Goal: Transaction & Acquisition: Purchase product/service

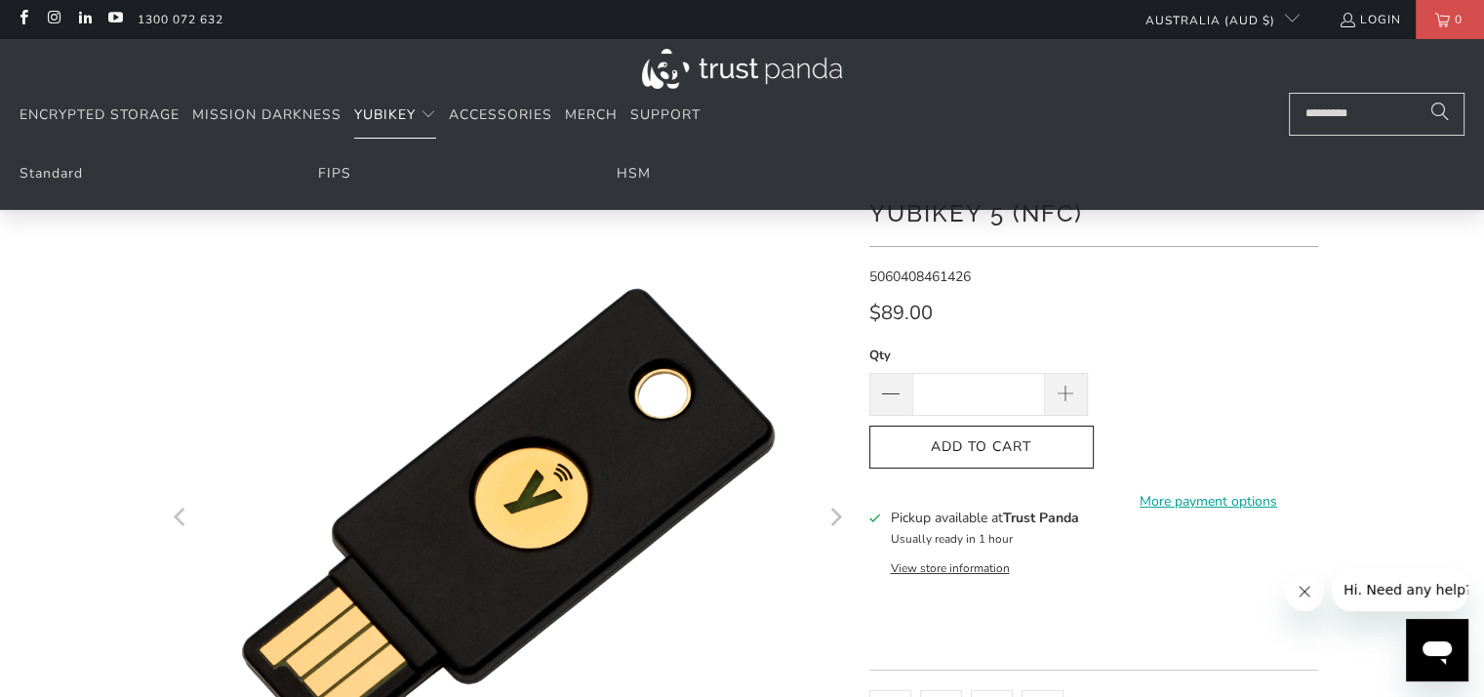
click at [355, 112] on span "YubiKey" at bounding box center [384, 114] width 61 height 19
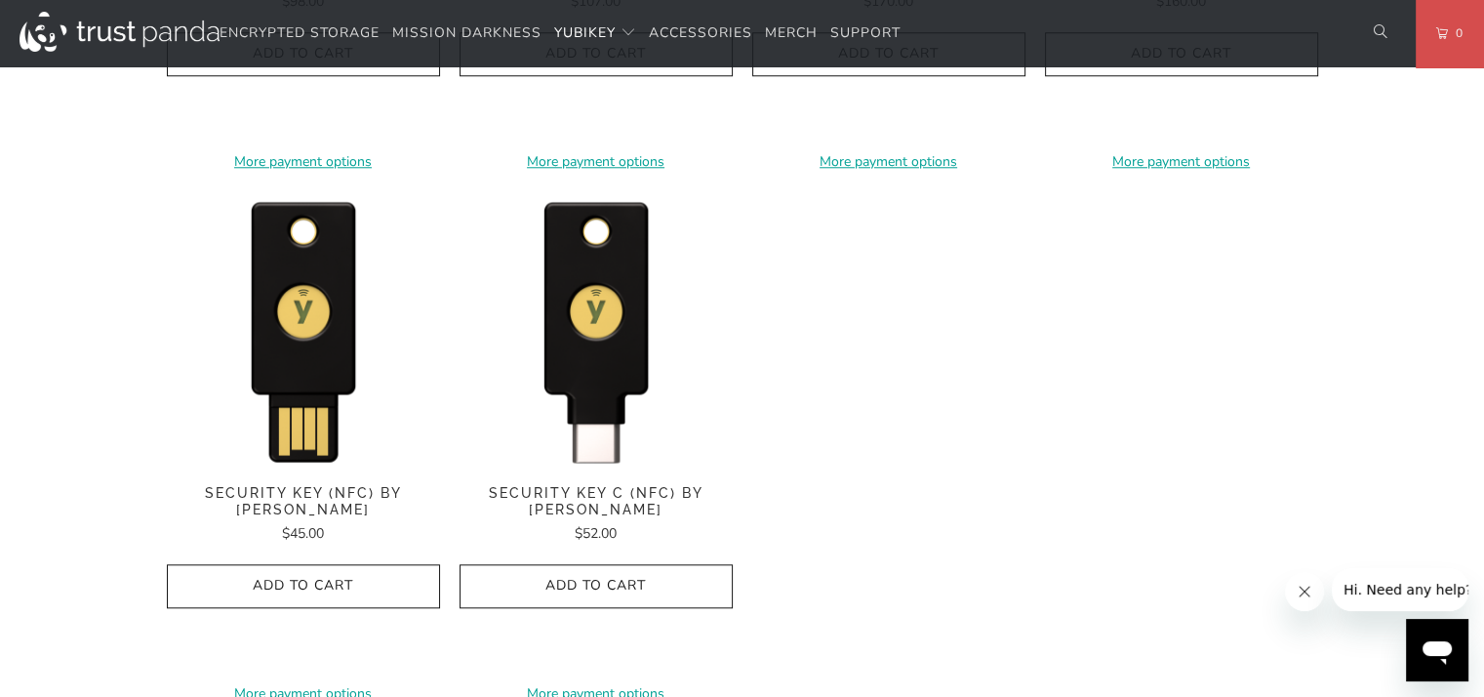
scroll to position [2049, 0]
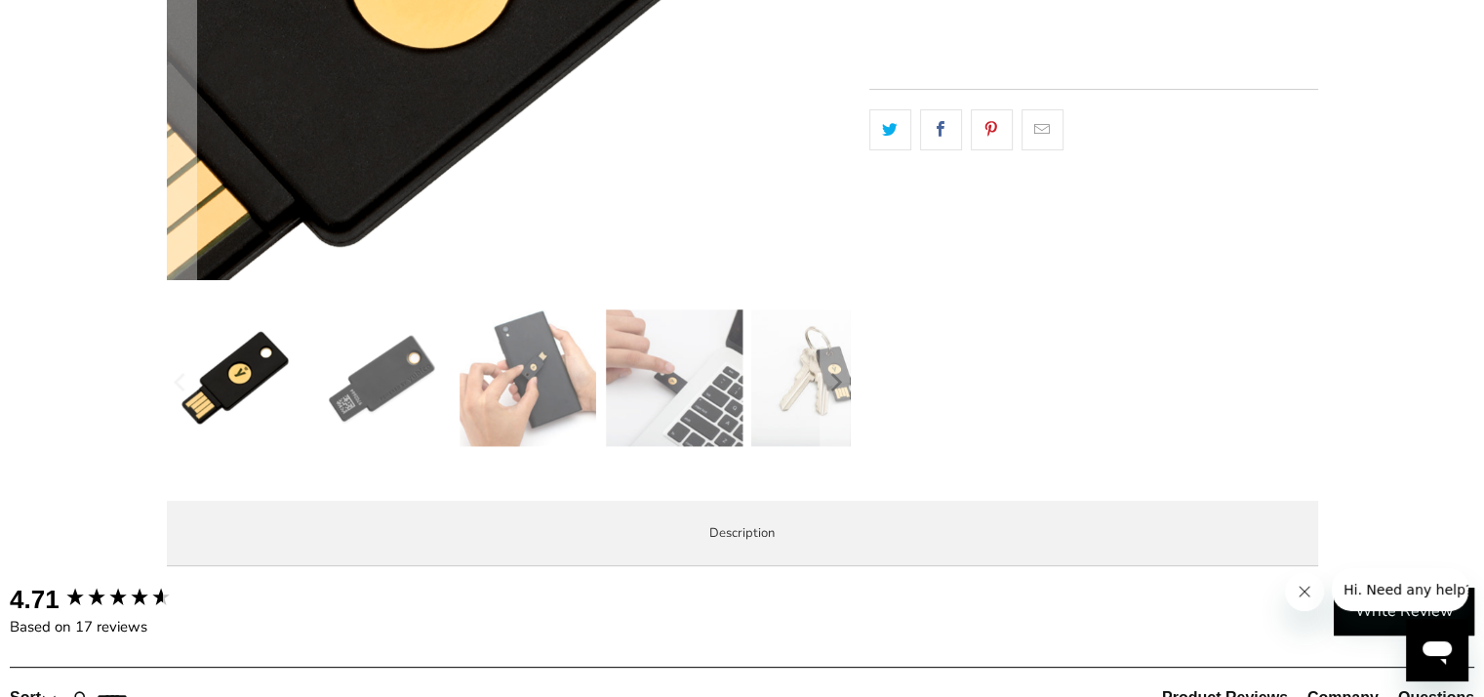
scroll to position [585, 0]
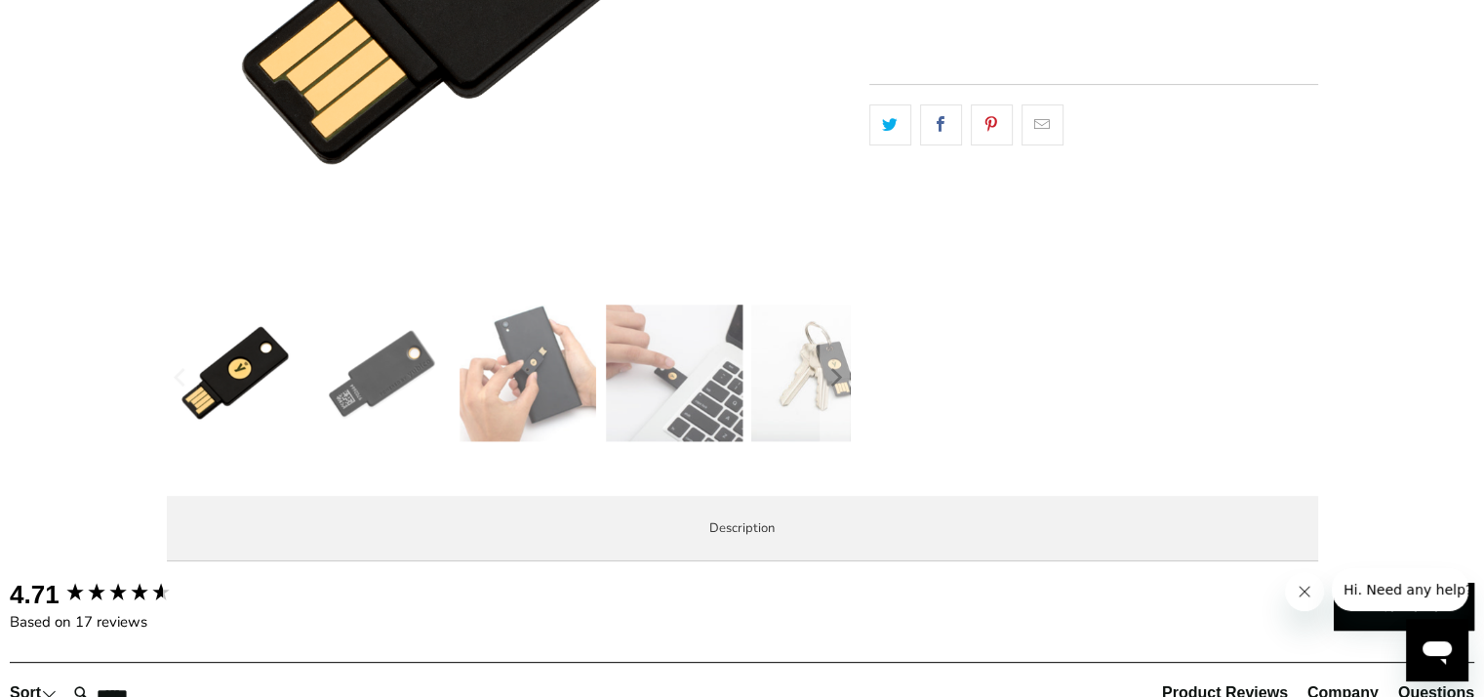
click at [397, 381] on img at bounding box center [381, 372] width 137 height 137
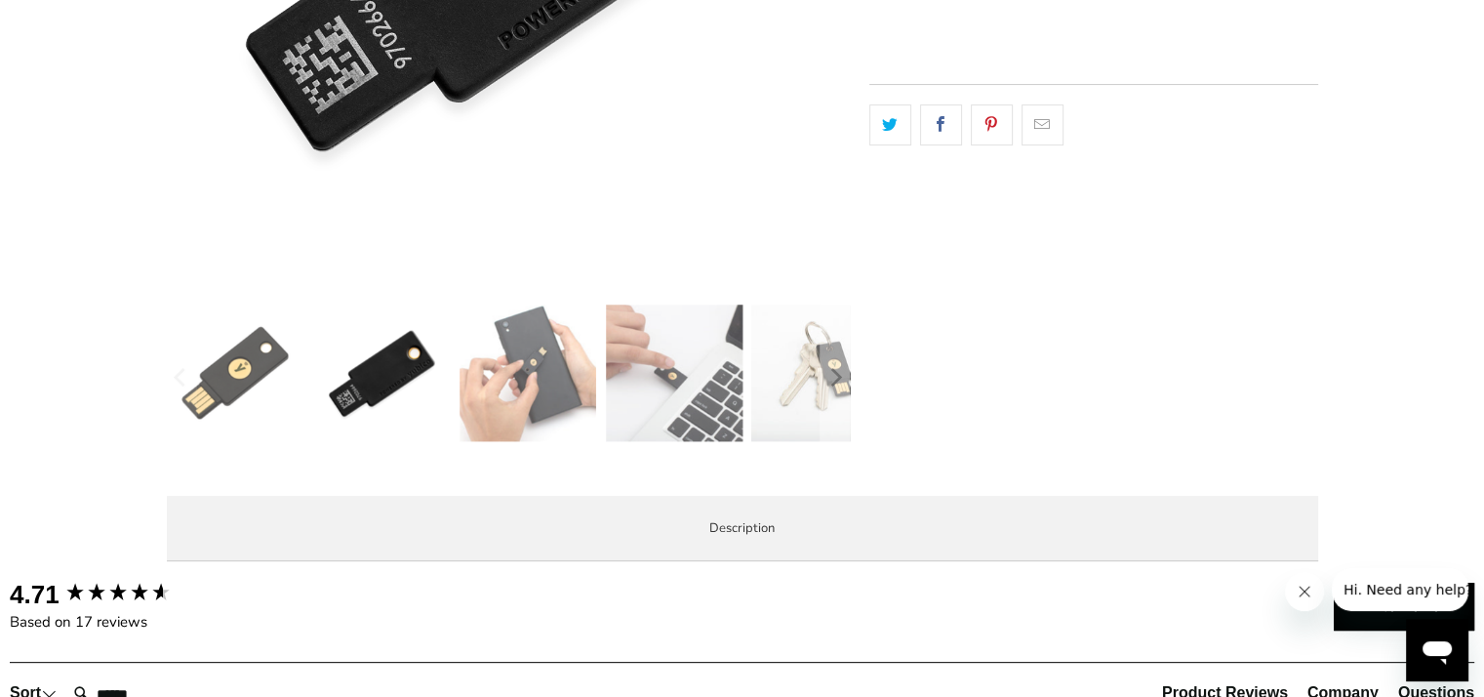
click at [568, 369] on img at bounding box center [528, 372] width 137 height 137
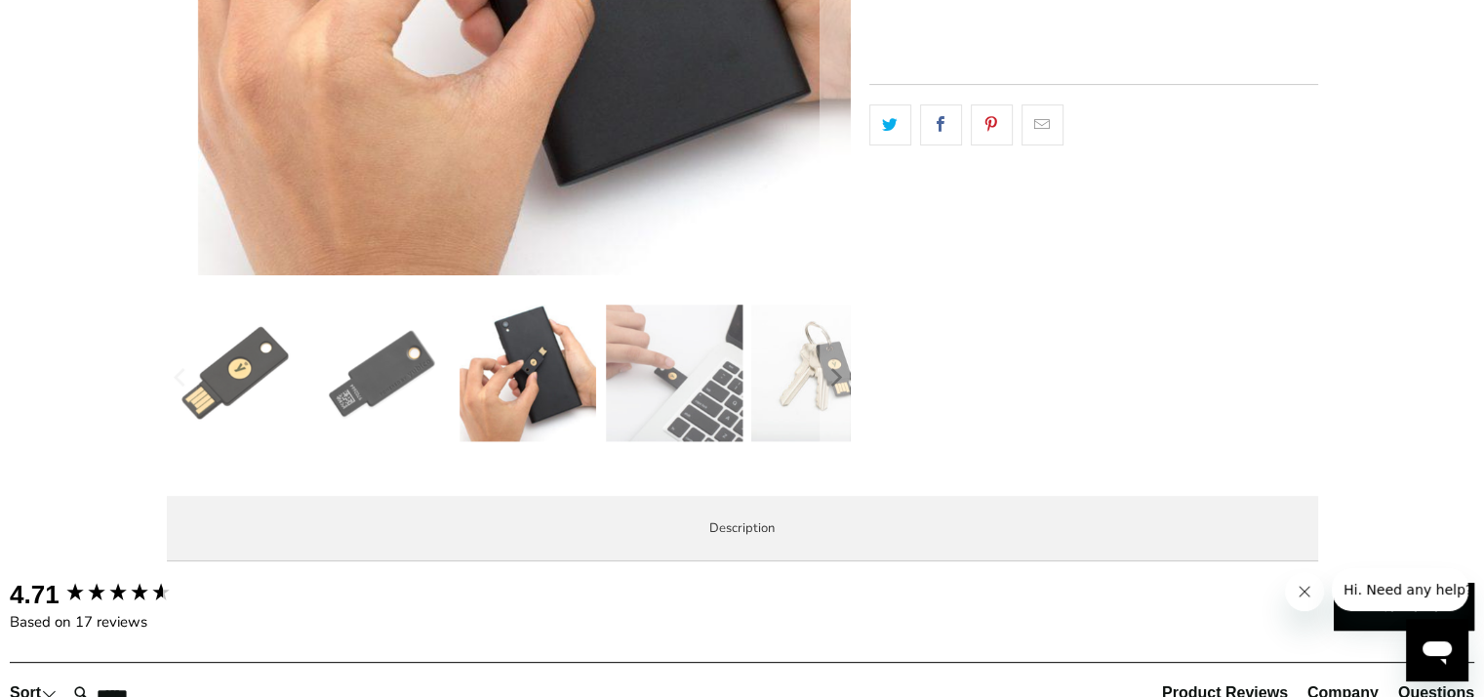
click at [664, 377] on img at bounding box center [674, 372] width 137 height 137
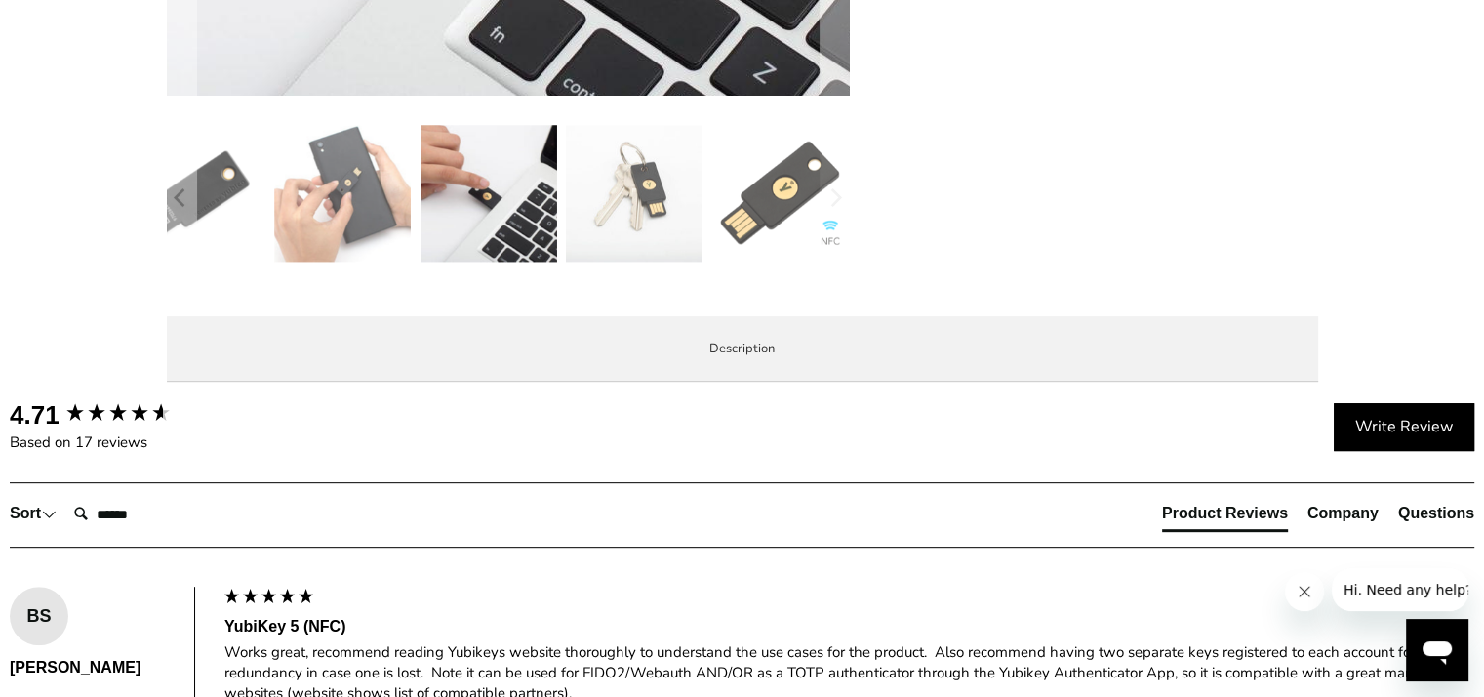
scroll to position [781, 0]
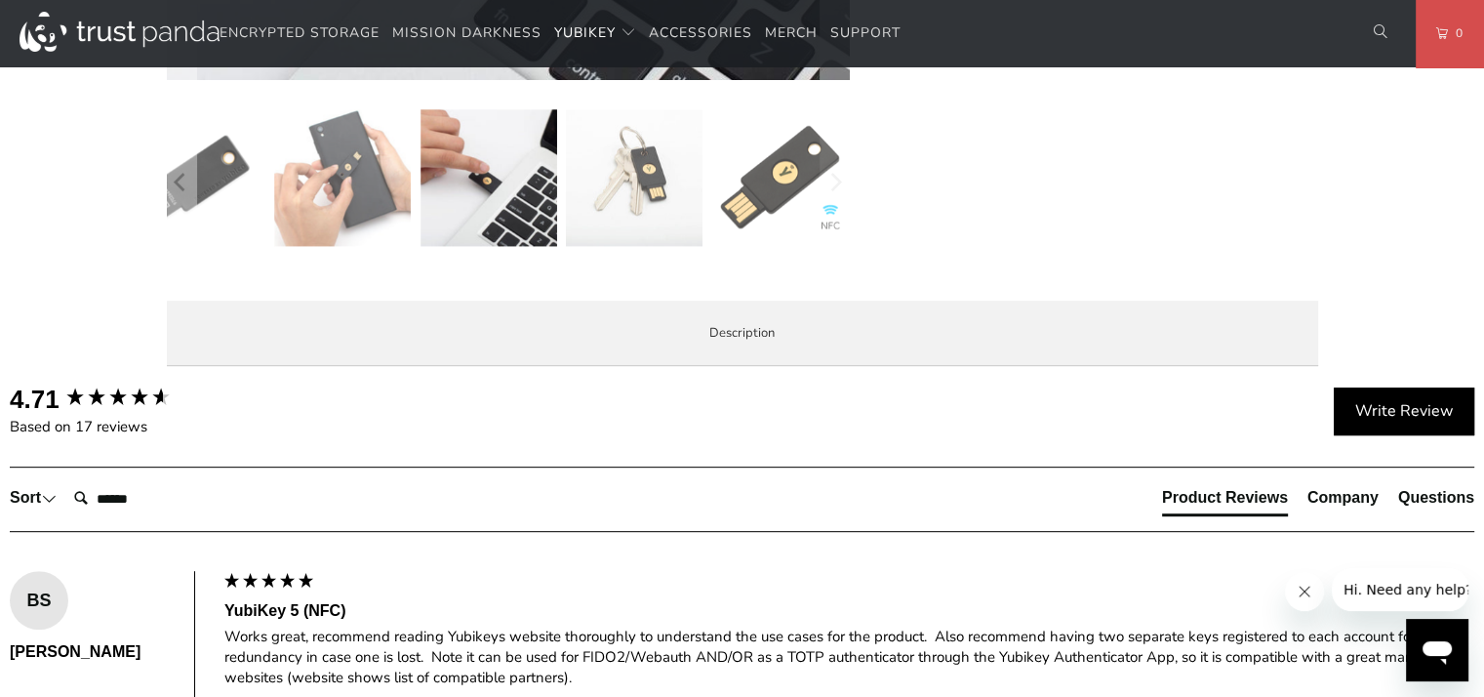
click at [671, 137] on img at bounding box center [634, 177] width 137 height 137
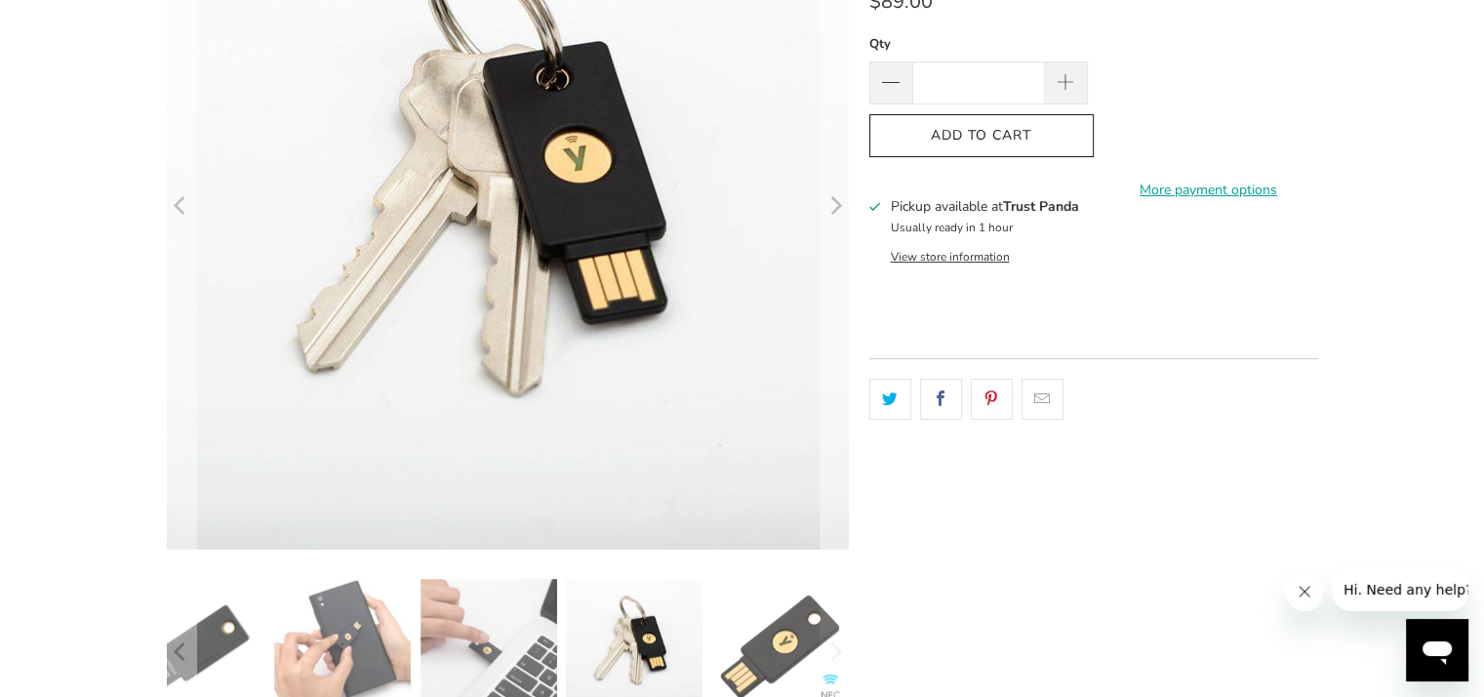
scroll to position [585, 0]
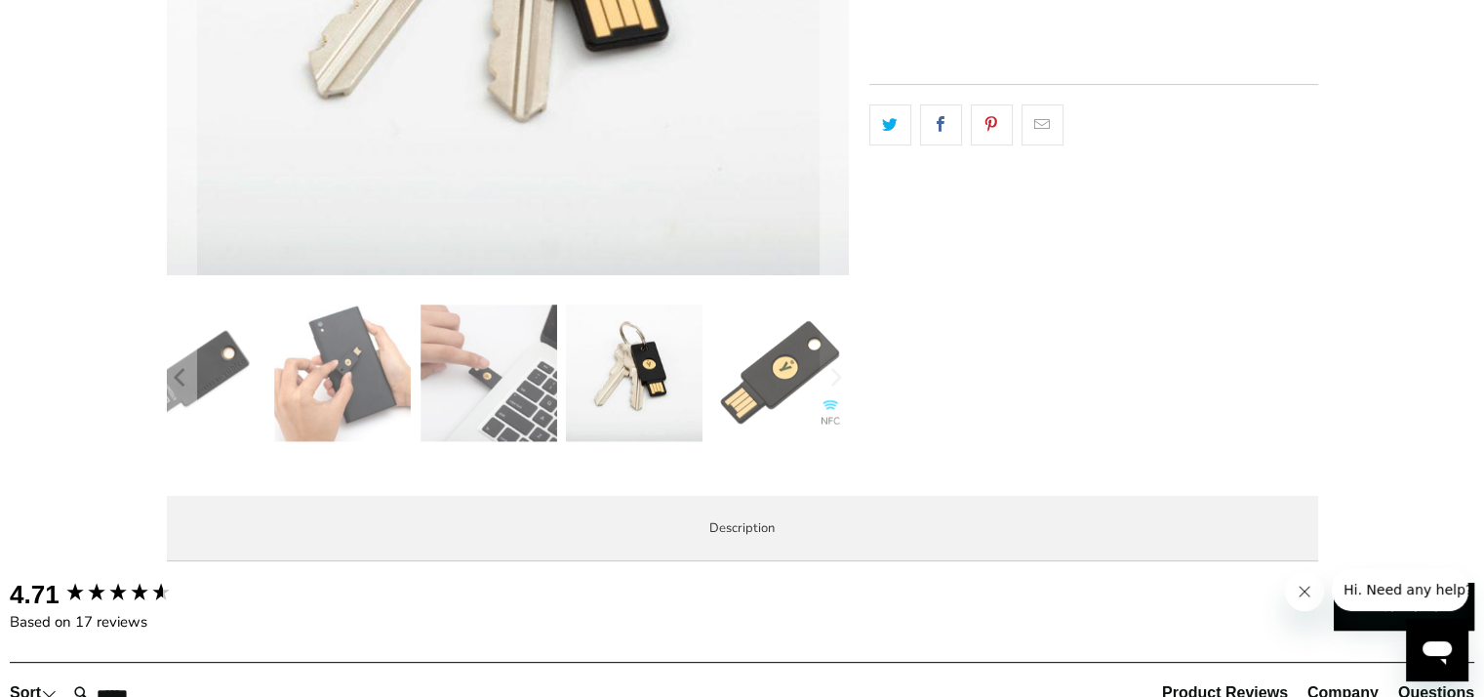
click at [779, 403] on img at bounding box center [780, 372] width 137 height 137
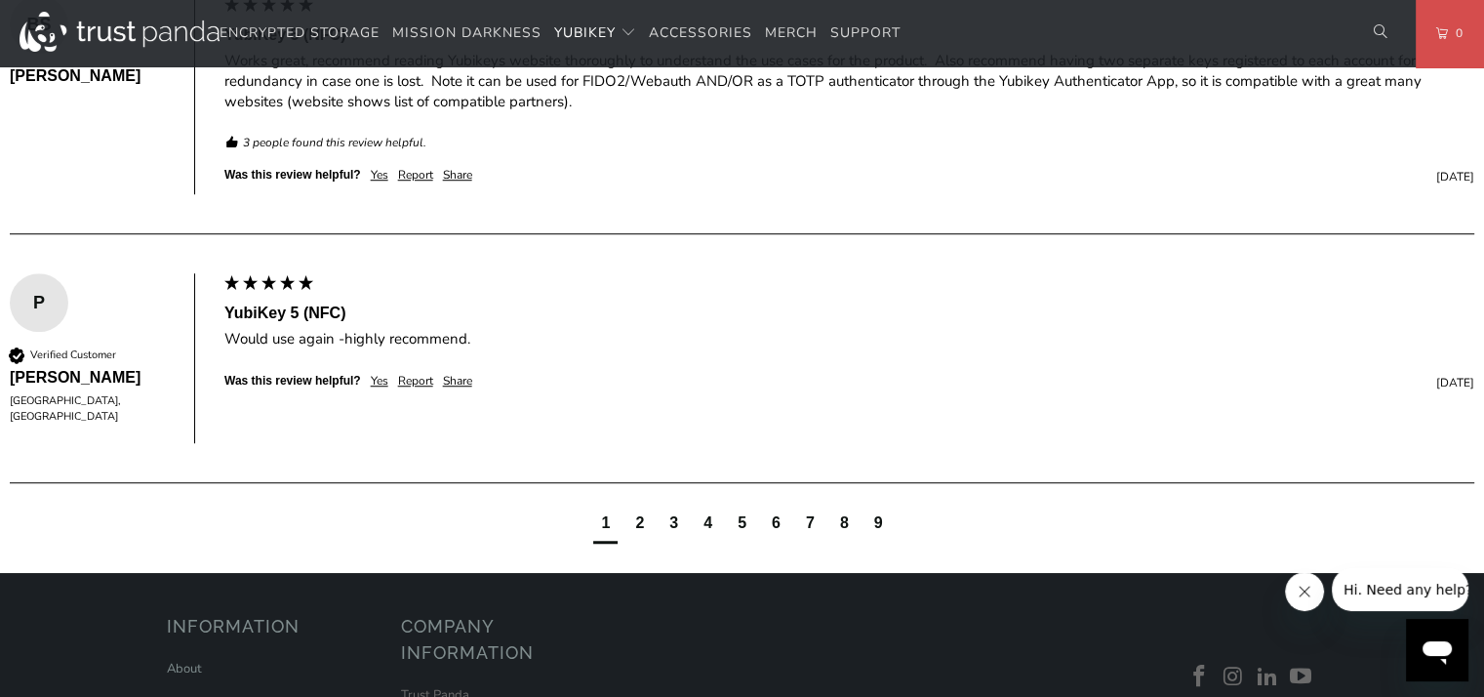
scroll to position [1464, 0]
